Goal: Task Accomplishment & Management: Use online tool/utility

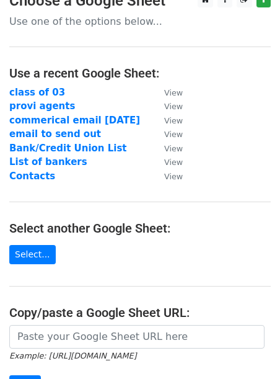
scroll to position [14, 0]
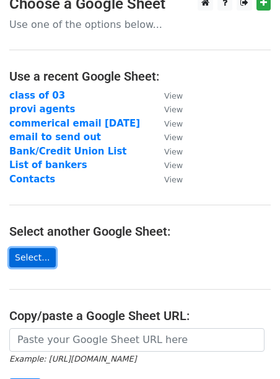
click at [26, 258] on link "Select..." at bounding box center [32, 257] width 47 height 19
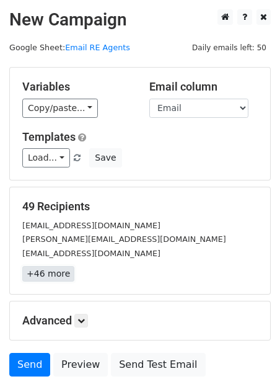
click at [56, 274] on link "+46 more" at bounding box center [48, 274] width 52 height 16
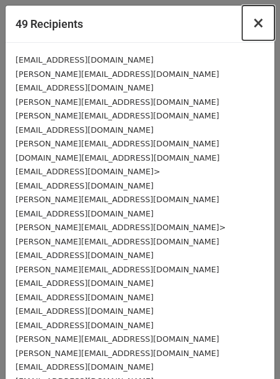
click at [259, 22] on span "×" at bounding box center [259, 22] width 12 height 17
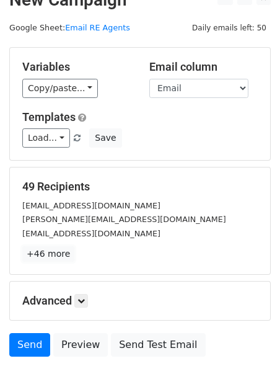
scroll to position [24, 0]
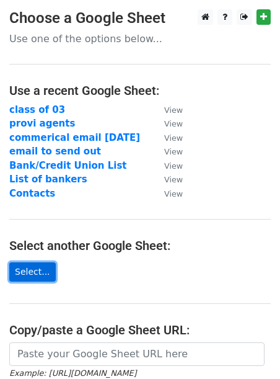
click at [38, 267] on link "Select..." at bounding box center [32, 271] width 47 height 19
click at [31, 267] on link "Select..." at bounding box center [32, 271] width 47 height 19
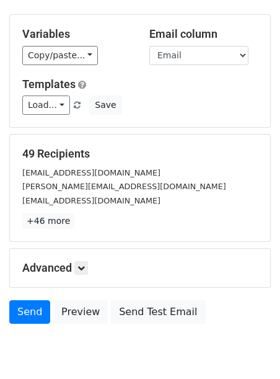
scroll to position [55, 0]
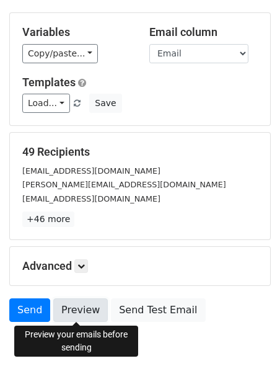
click at [74, 307] on link "Preview" at bounding box center [80, 310] width 55 height 24
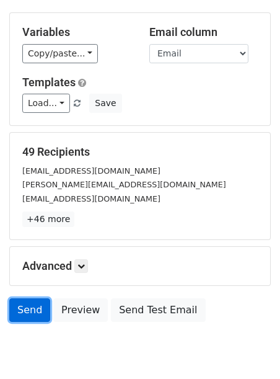
click at [32, 314] on link "Send" at bounding box center [29, 310] width 41 height 24
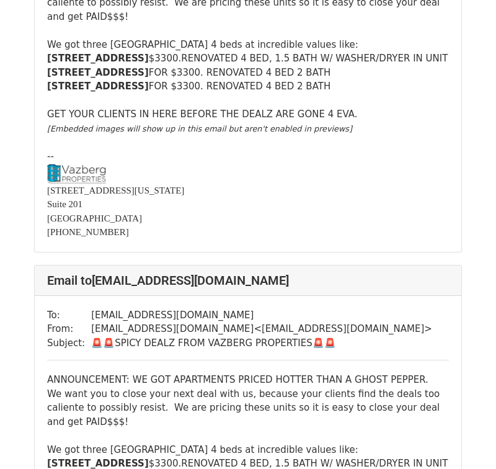
scroll to position [6317, 0]
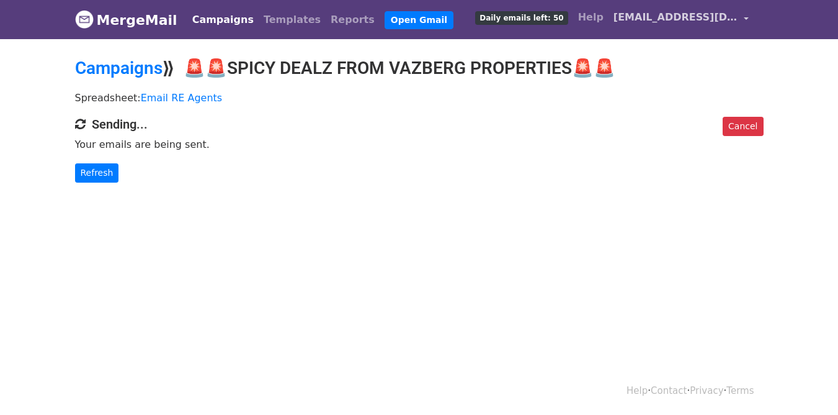
click at [668, 17] on span "[EMAIL_ADDRESS][DOMAIN_NAME]" at bounding box center [676, 17] width 124 height 15
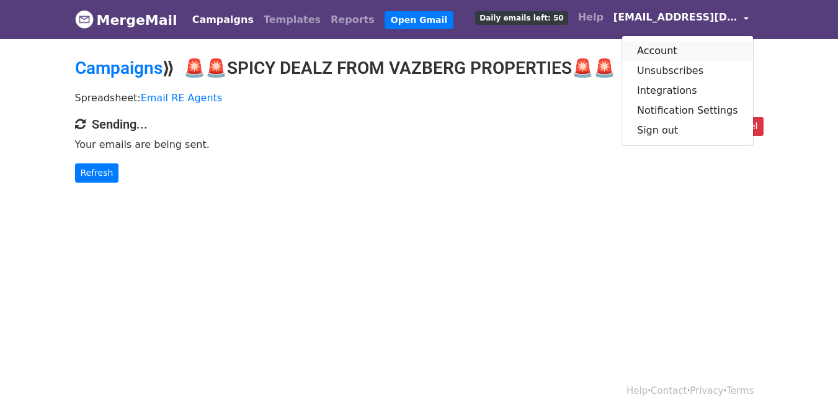
click at [678, 47] on link "Account" at bounding box center [687, 51] width 131 height 20
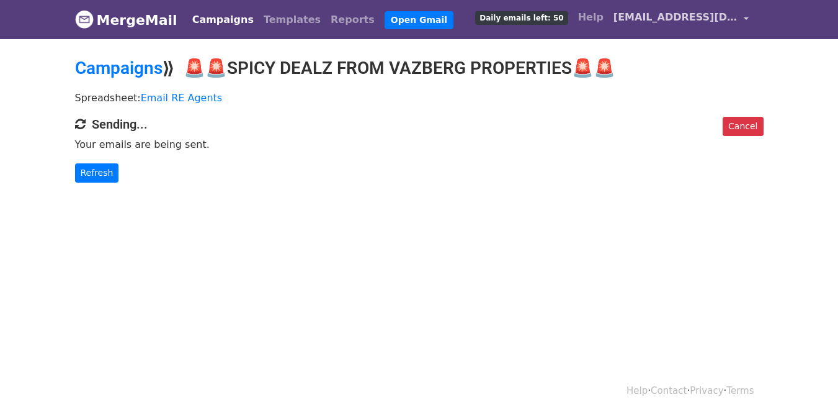
click at [671, 20] on span "joshuabloomberg@gmail.com" at bounding box center [676, 17] width 124 height 15
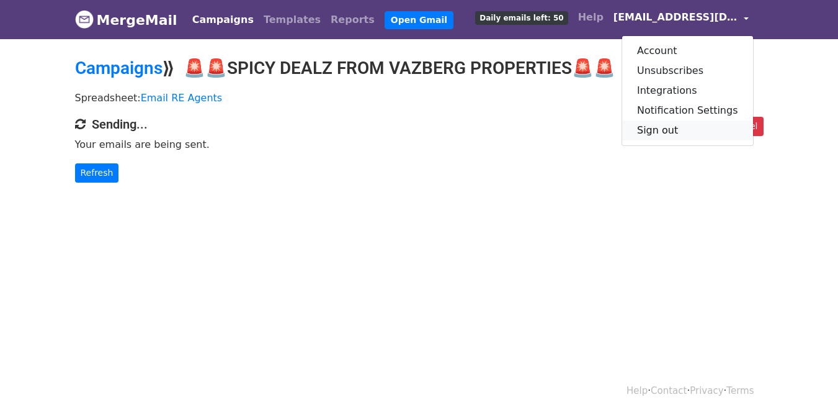
click at [657, 127] on link "Sign out" at bounding box center [687, 130] width 131 height 20
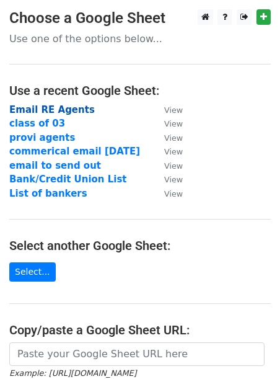
click at [67, 107] on strong "Email RE Agents" at bounding box center [52, 109] width 86 height 11
click at [69, 107] on strong "Email RE Agents" at bounding box center [52, 109] width 86 height 11
click at [62, 113] on strong "Email RE Agents" at bounding box center [52, 109] width 86 height 11
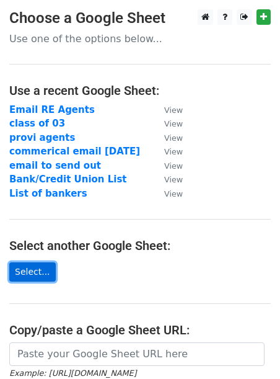
click at [34, 269] on link "Select..." at bounding box center [32, 271] width 47 height 19
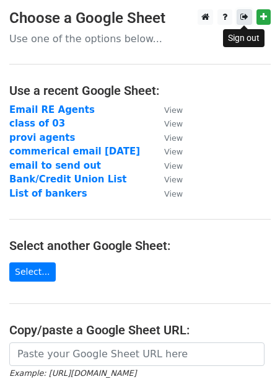
click at [244, 14] on icon at bounding box center [245, 16] width 8 height 9
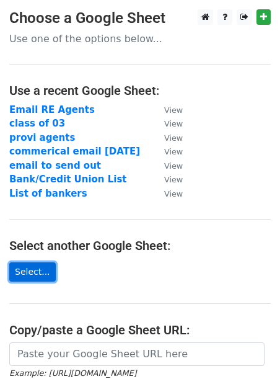
click at [33, 278] on link "Select..." at bounding box center [32, 271] width 47 height 19
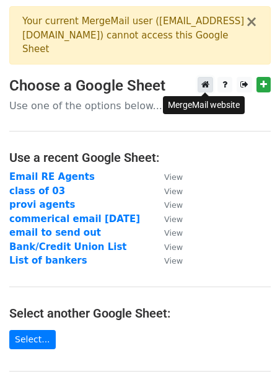
click at [210, 82] on link at bounding box center [206, 85] width 16 height 16
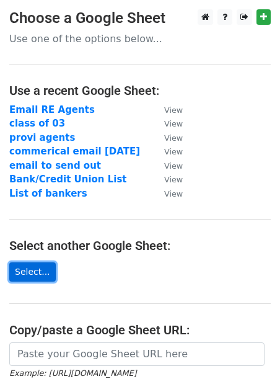
click at [39, 272] on link "Select..." at bounding box center [32, 271] width 47 height 19
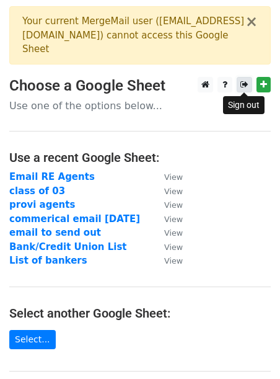
click at [248, 79] on link at bounding box center [245, 85] width 16 height 16
